Goal: Transaction & Acquisition: Purchase product/service

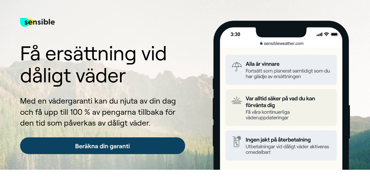
click at [79, 147] on link "Beräkna din garanti" at bounding box center [102, 145] width 165 height 17
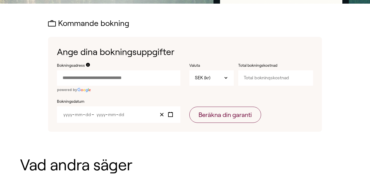
scroll to position [185, 0]
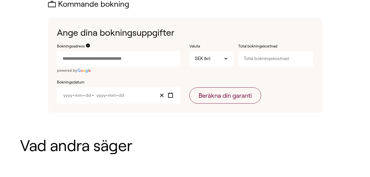
click at [66, 59] on input "Bokningsadress" at bounding box center [118, 58] width 123 height 15
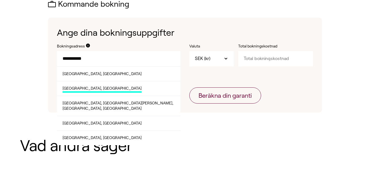
click at [88, 88] on span "[GEOGRAPHIC_DATA], [GEOGRAPHIC_DATA]" at bounding box center [102, 89] width 79 height 7
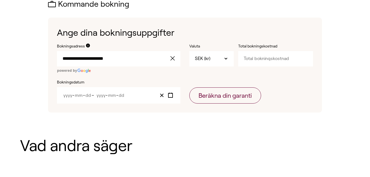
type input "**********"
click at [74, 96] on span "-" at bounding box center [73, 95] width 2 height 5
click at [172, 94] on icon "Toggle calendar" at bounding box center [170, 95] width 5 height 5
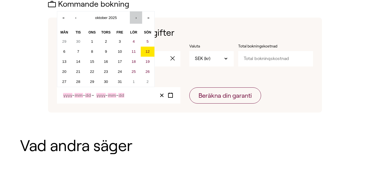
click at [135, 17] on button "›" at bounding box center [136, 17] width 12 height 12
click at [80, 82] on abbr "25" at bounding box center [78, 82] width 4 height 4
type input "2025"
type input "11"
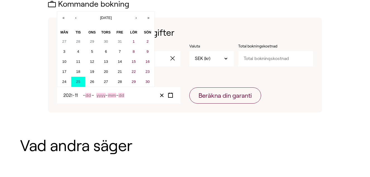
type input "25"
type input "2025"
type input "11"
type input "25"
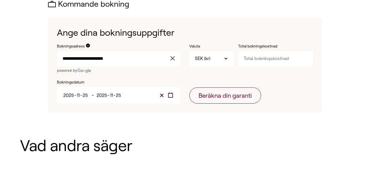
click at [170, 95] on icon "Toggle calendar" at bounding box center [170, 95] width 5 height 5
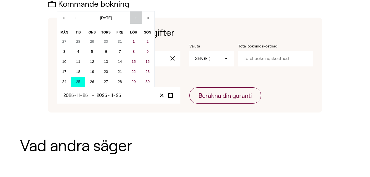
click at [135, 15] on button "›" at bounding box center [136, 17] width 12 height 12
click at [78, 38] on button "2" at bounding box center [78, 42] width 14 height 10
type input "12"
type input "2"
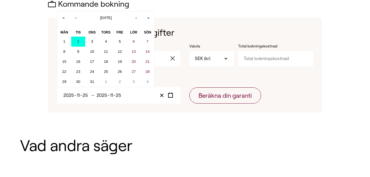
type input "12"
type input "2"
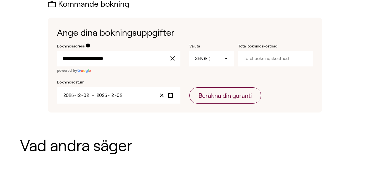
click at [89, 92] on div "[DATE] 2025 - 12 - 0 2 – [DATE] 2025 - 12 - 0 2" at bounding box center [118, 95] width 123 height 16
click at [89, 96] on input "2" at bounding box center [87, 95] width 6 height 5
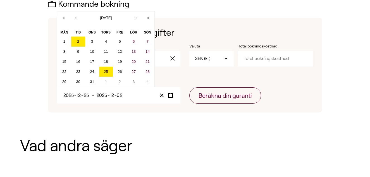
type input "25"
click at [80, 94] on input "12" at bounding box center [78, 95] width 5 height 5
type input "11"
click at [136, 125] on div "**********" at bounding box center [185, 56] width 370 height 144
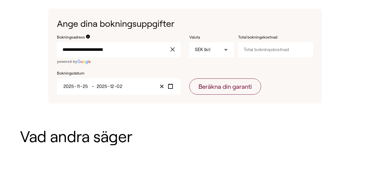
scroll to position [162, 0]
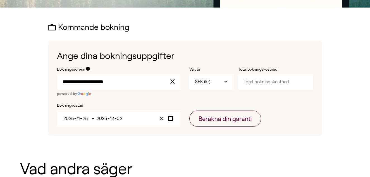
click at [82, 94] on img at bounding box center [84, 94] width 14 height 4
click at [206, 81] on span "SEK (kr)" at bounding box center [202, 82] width 15 height 6
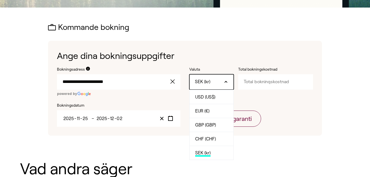
click at [206, 81] on span "SEK (kr)" at bounding box center [202, 82] width 15 height 6
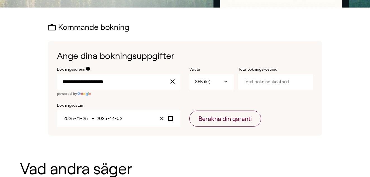
click at [248, 82] on input "Total bokningskostnad" at bounding box center [275, 81] width 75 height 15
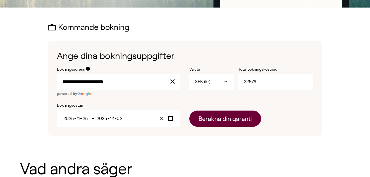
type input "22576"
click at [219, 119] on button "Beräkna din garanti" at bounding box center [225, 119] width 72 height 16
